Goal: Use online tool/utility

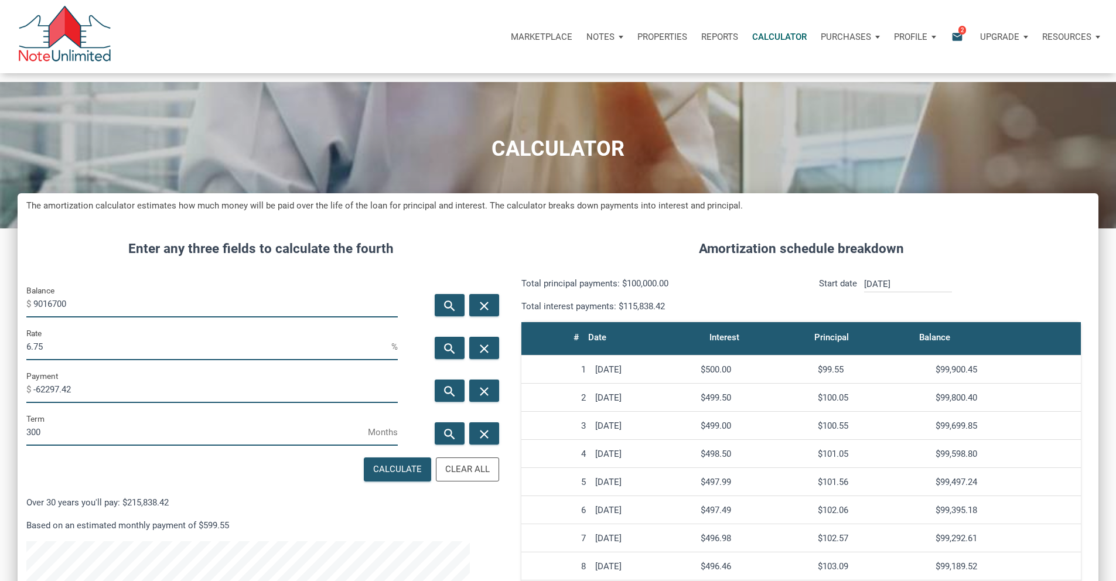
scroll to position [717, 1063]
click at [120, 318] on input "9016700" at bounding box center [215, 304] width 364 height 26
type input "2"
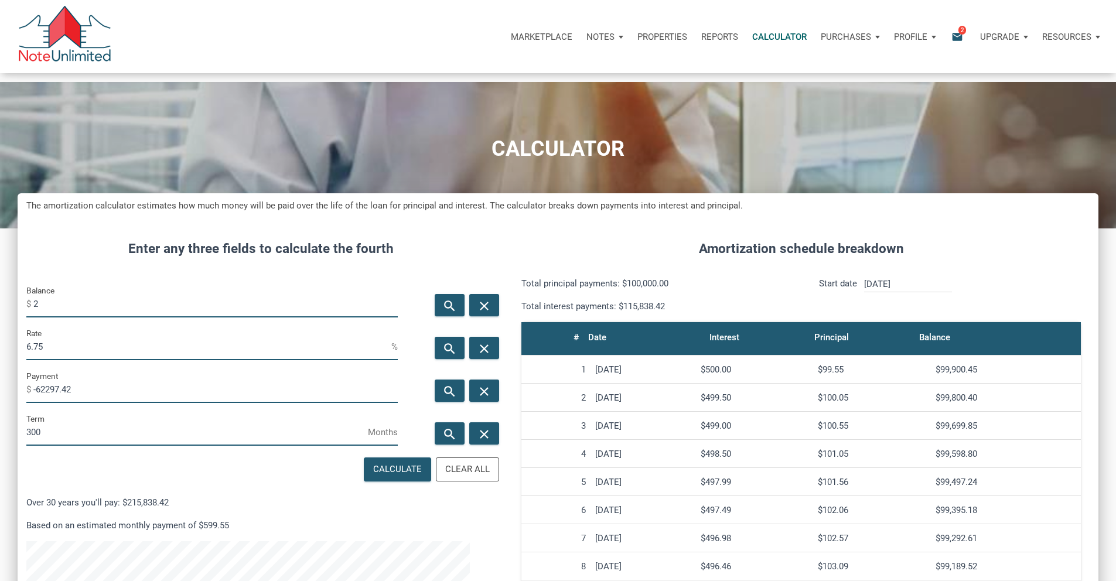
type input "6"
type input "360"
type input "2367200"
click at [86, 360] on input "6" at bounding box center [208, 347] width 365 height 26
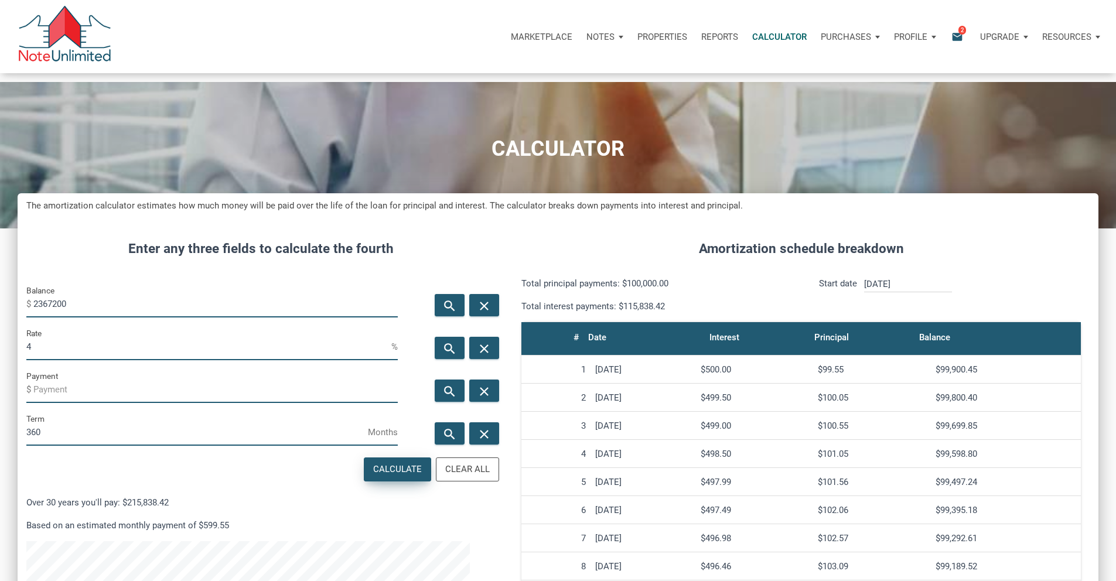
type input "4"
click at [373, 476] on div "Calculate" at bounding box center [397, 469] width 49 height 13
type input "-11301.37"
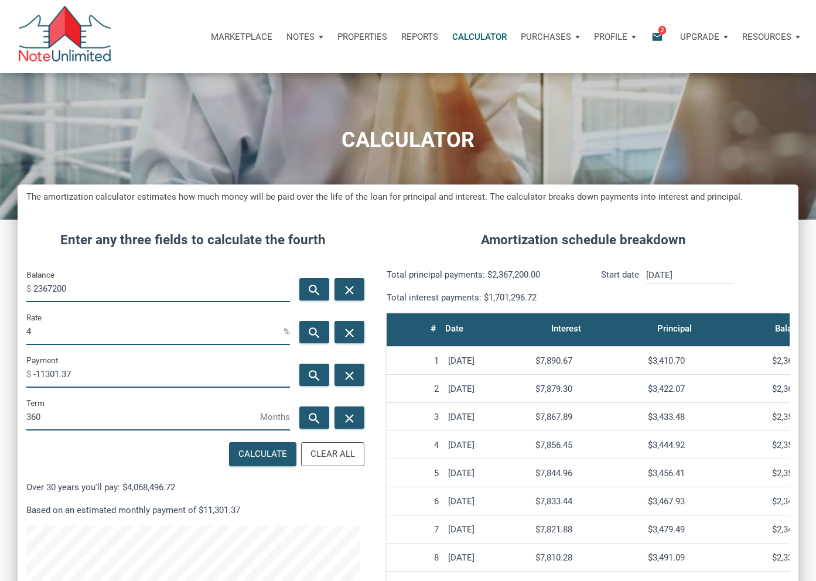
scroll to position [560, 781]
click at [87, 380] on input "-11301.37" at bounding box center [161, 374] width 257 height 26
